Goal: Information Seeking & Learning: Learn about a topic

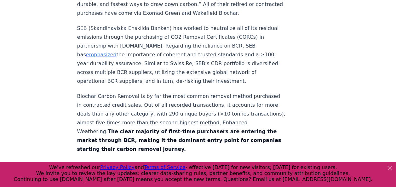
scroll to position [3027, 0]
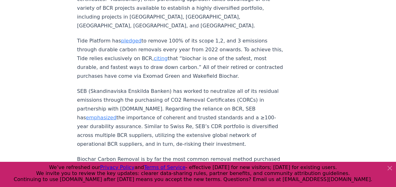
drag, startPoint x: 77, startPoint y: 29, endPoint x: 249, endPoint y: 67, distance: 176.4
click at [249, 67] on p "Tide Platform has pledged to remove 100% of its scope 1,2, and 3 emissions thro…" at bounding box center [181, 59] width 209 height 44
copy p "Tide Platform has pledged to remove 100% of its scope 1,2, and 3 emissions thro…"
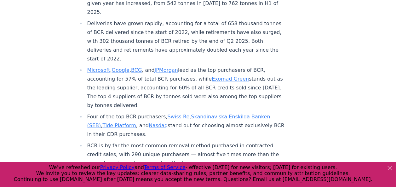
scroll to position [283, 0]
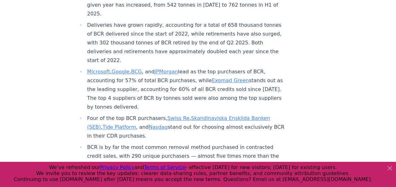
click at [129, 124] on link "Tide Platform" at bounding box center [118, 127] width 33 height 6
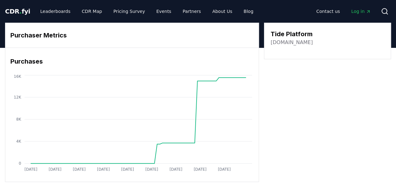
drag, startPoint x: 288, startPoint y: 44, endPoint x: 276, endPoint y: 44, distance: 11.7
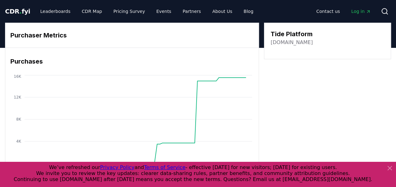
click at [283, 43] on link "[DOMAIN_NAME]" at bounding box center [292, 43] width 42 height 8
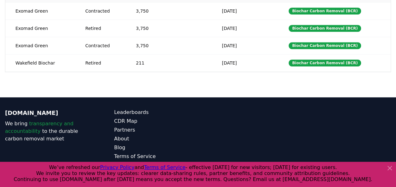
scroll to position [256, 0]
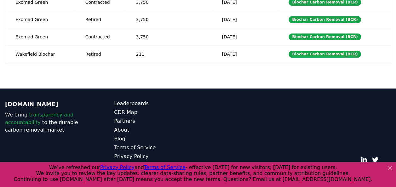
click at [392, 168] on icon at bounding box center [390, 169] width 8 height 8
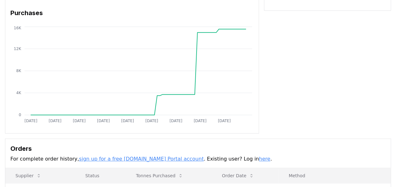
scroll to position [95, 0]
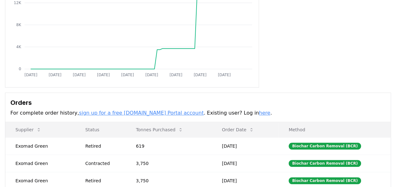
click at [259, 113] on link "here" at bounding box center [264, 113] width 11 height 6
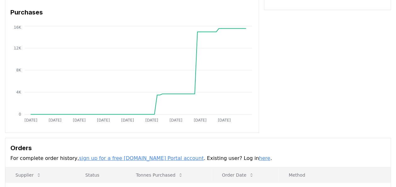
scroll to position [0, 0]
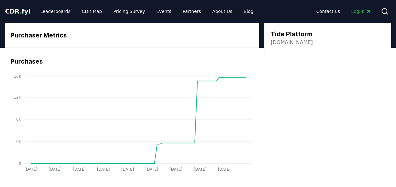
click at [360, 10] on span "Log in" at bounding box center [362, 11] width 20 height 6
click at [58, 12] on link "Leaderboards" at bounding box center [55, 11] width 40 height 11
